Goal: Task Accomplishment & Management: Use online tool/utility

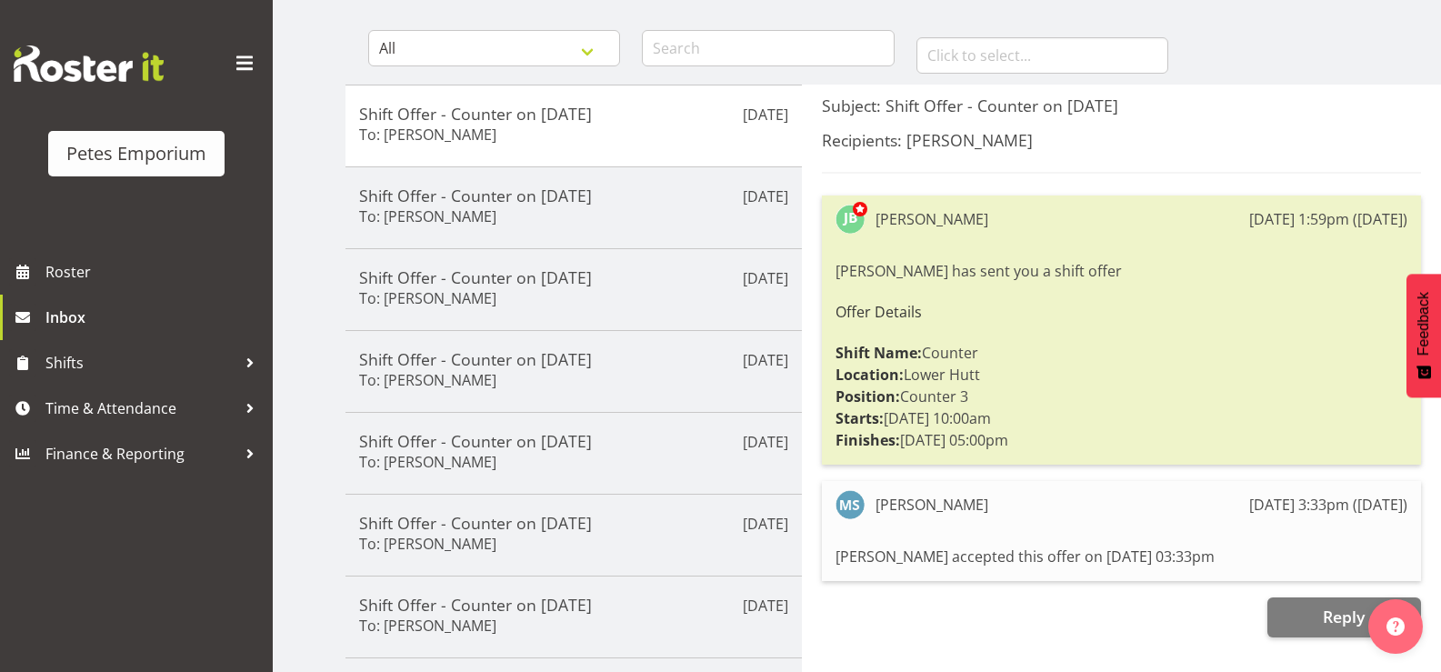
scroll to position [171, 0]
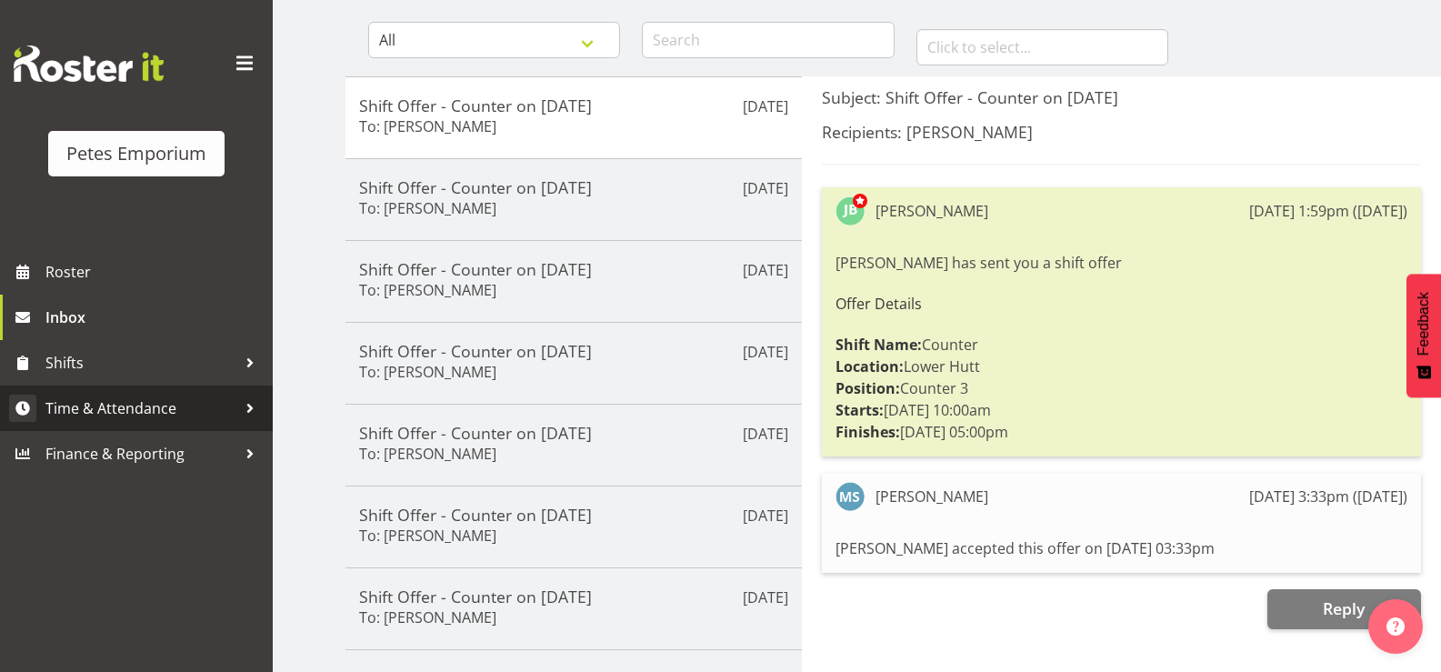
click at [146, 403] on span "Time & Attendance" at bounding box center [140, 407] width 191 height 27
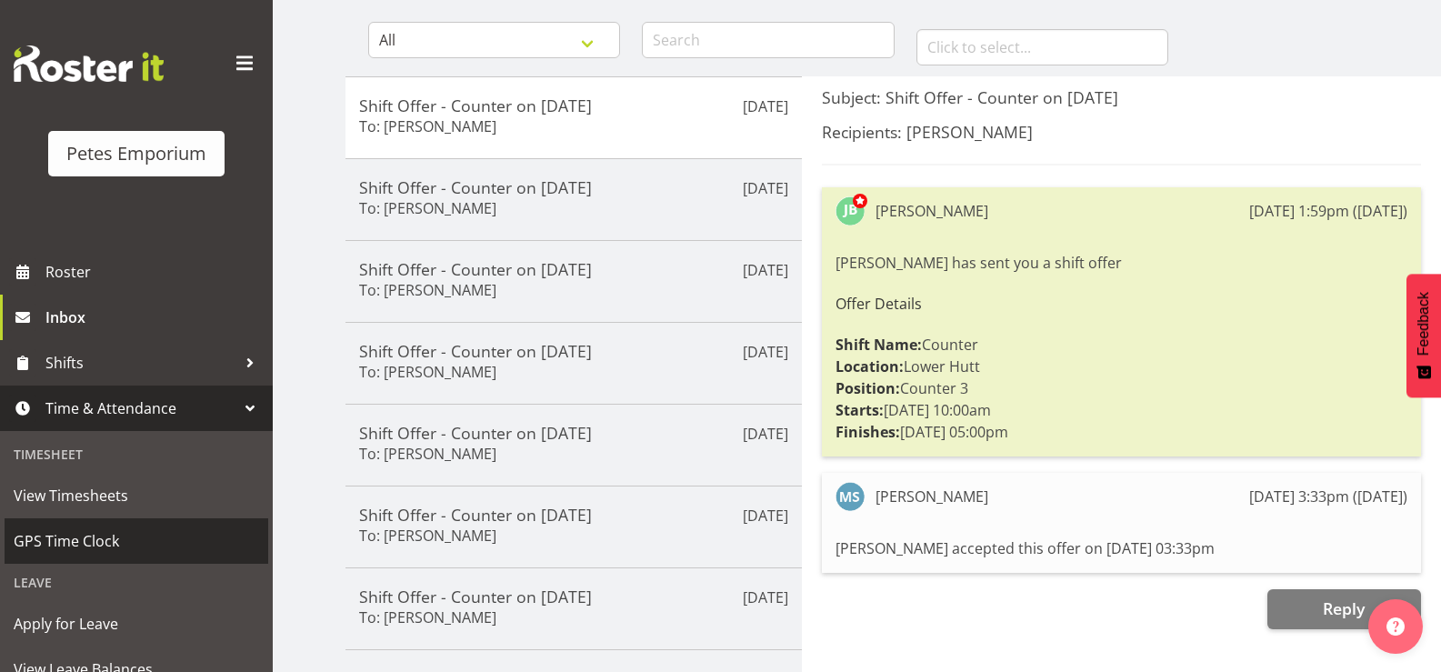
click at [110, 546] on span "GPS Time Clock" at bounding box center [136, 540] width 245 height 27
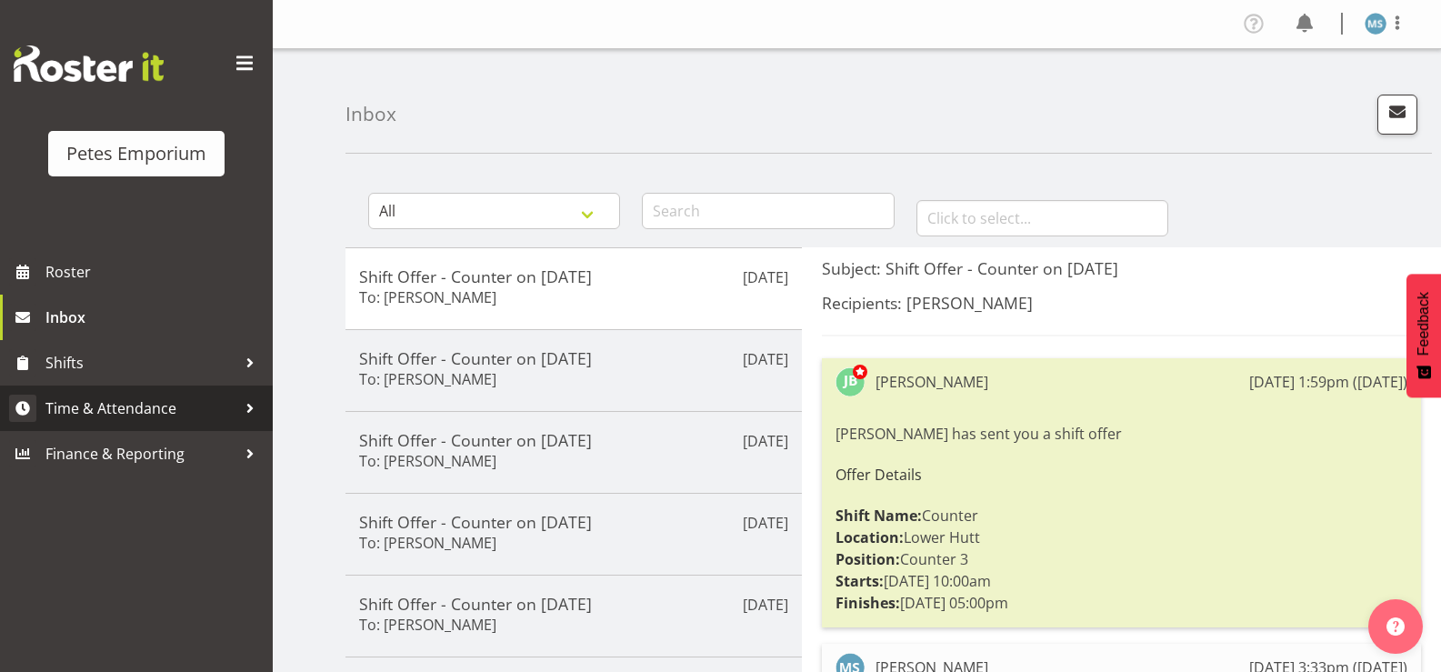
click at [109, 397] on span "Time & Attendance" at bounding box center [140, 407] width 191 height 27
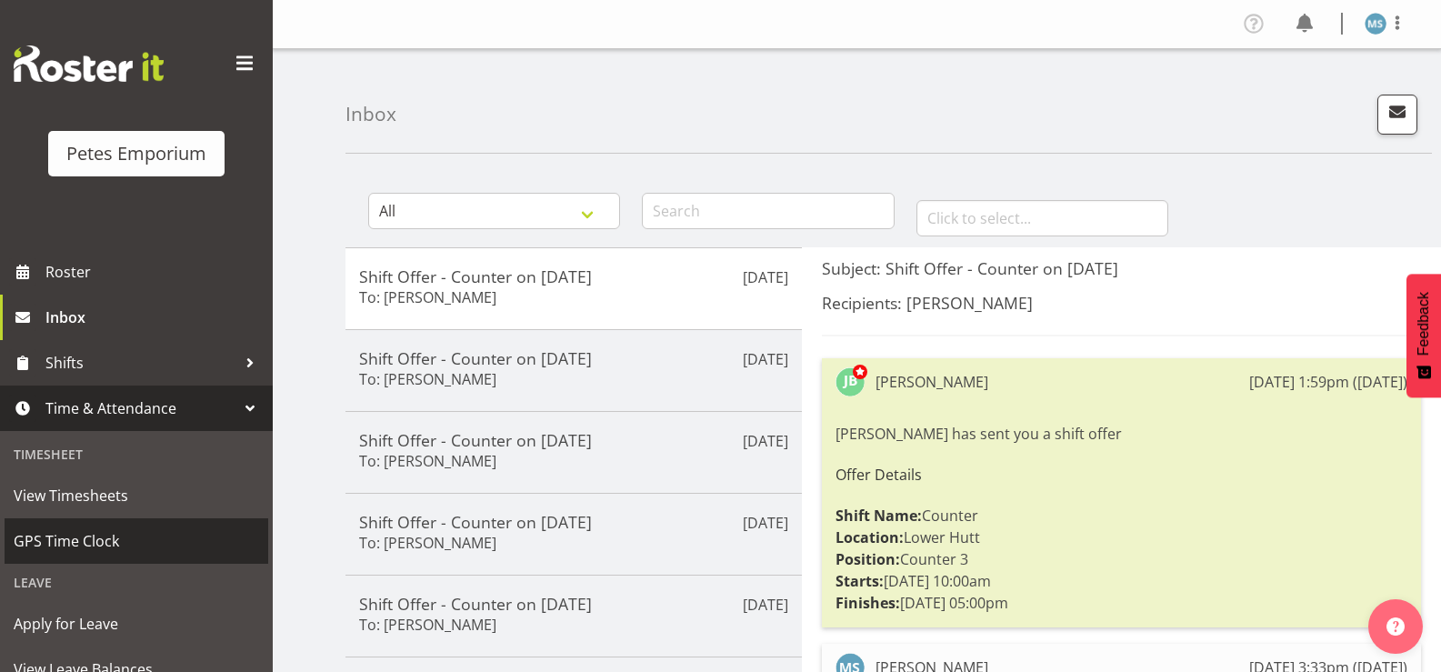
click at [109, 541] on span "GPS Time Clock" at bounding box center [136, 540] width 245 height 27
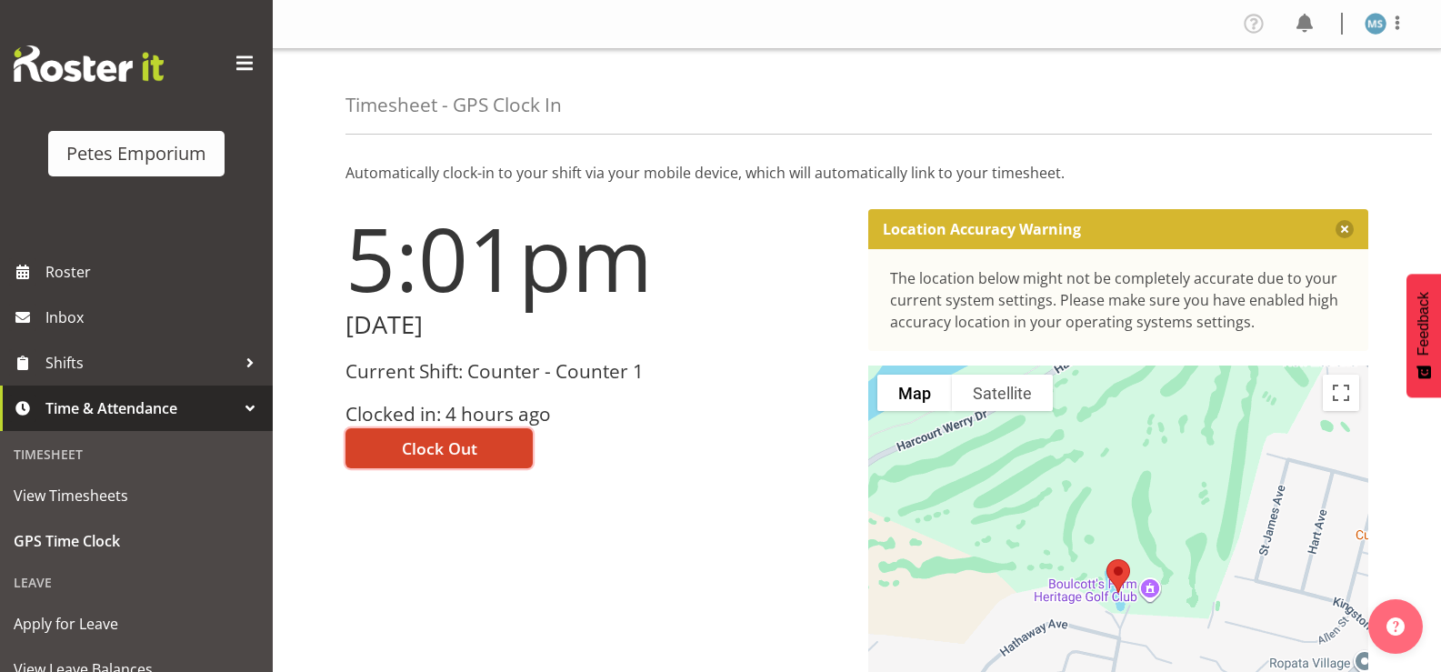
click at [460, 444] on span "Clock Out" at bounding box center [439, 448] width 75 height 24
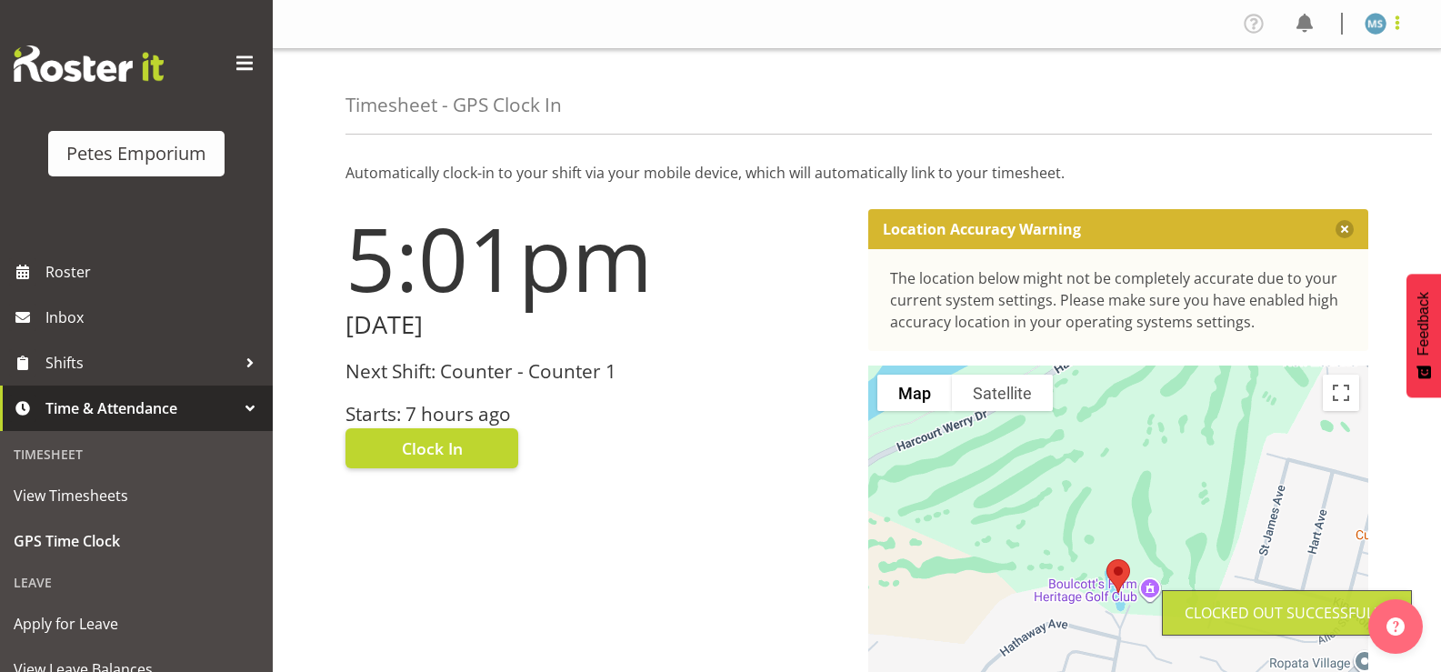
click at [1403, 20] on span at bounding box center [1397, 23] width 22 height 22
click at [1294, 96] on link "Log Out" at bounding box center [1320, 95] width 175 height 33
